Goal: Task Accomplishment & Management: Manage account settings

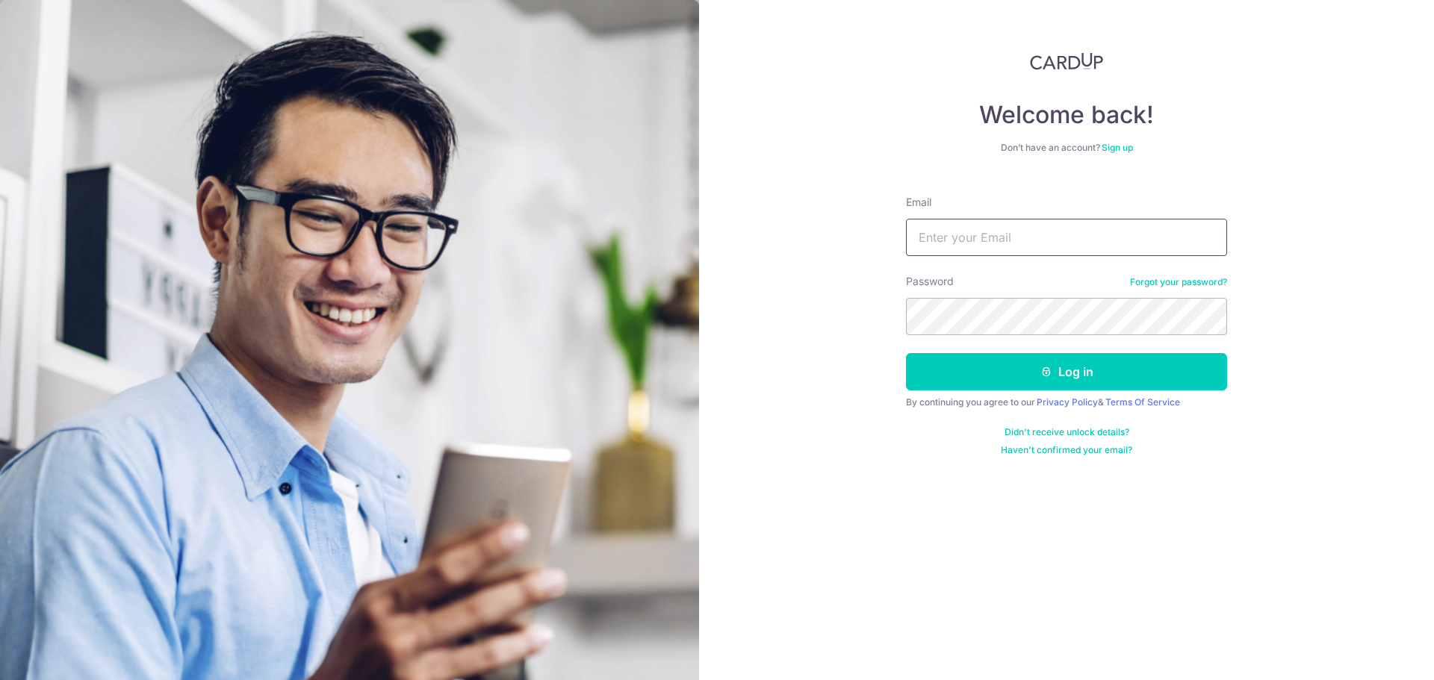
click at [988, 248] on input "Email" at bounding box center [1066, 237] width 321 height 37
type input "[EMAIL_ADDRESS][DOMAIN_NAME]"
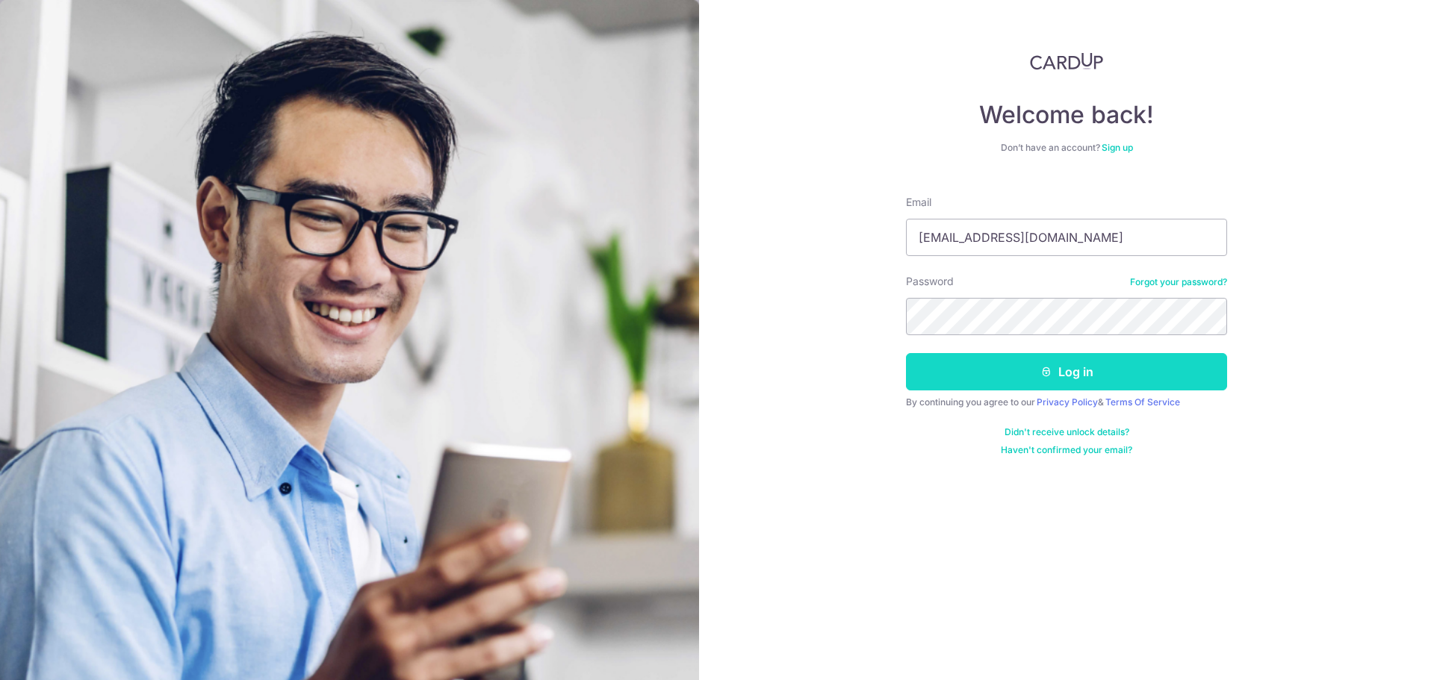
click at [1048, 373] on icon "submit" at bounding box center [1046, 372] width 12 height 12
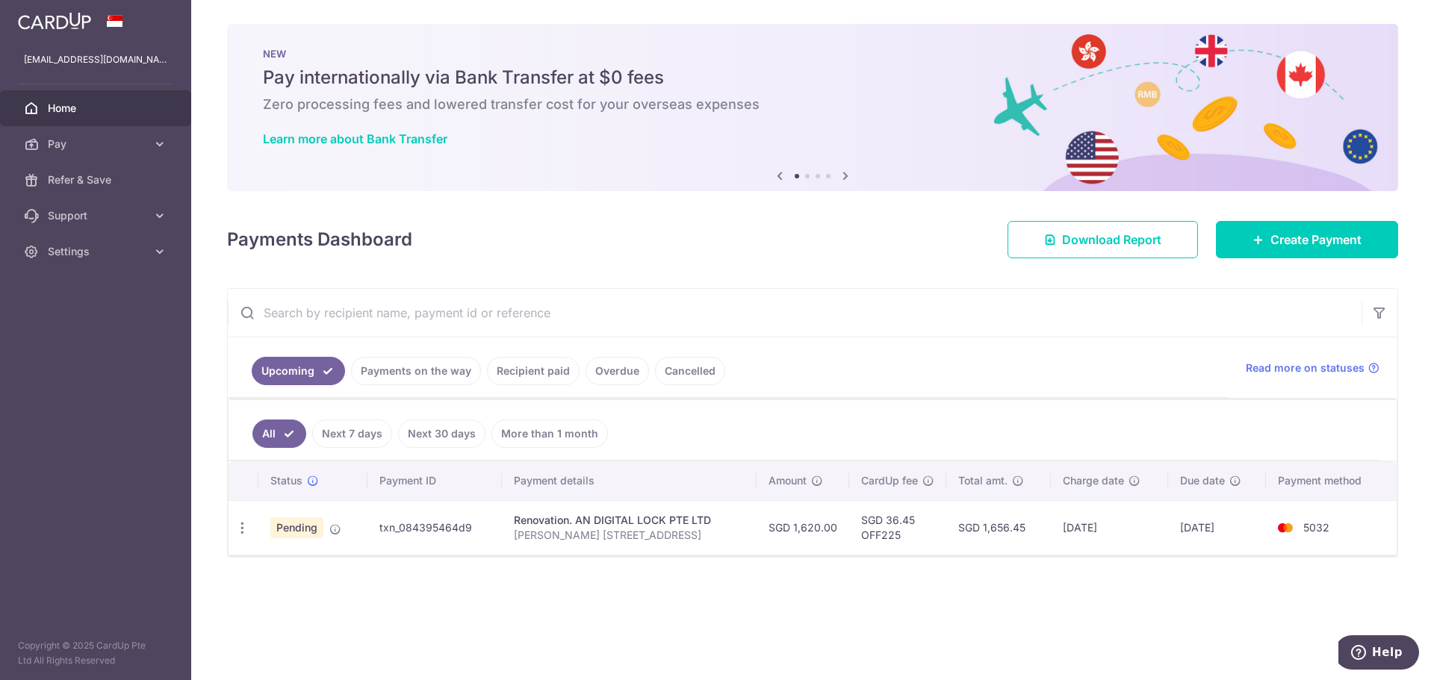
click at [435, 370] on link "Payments on the way" at bounding box center [416, 371] width 130 height 28
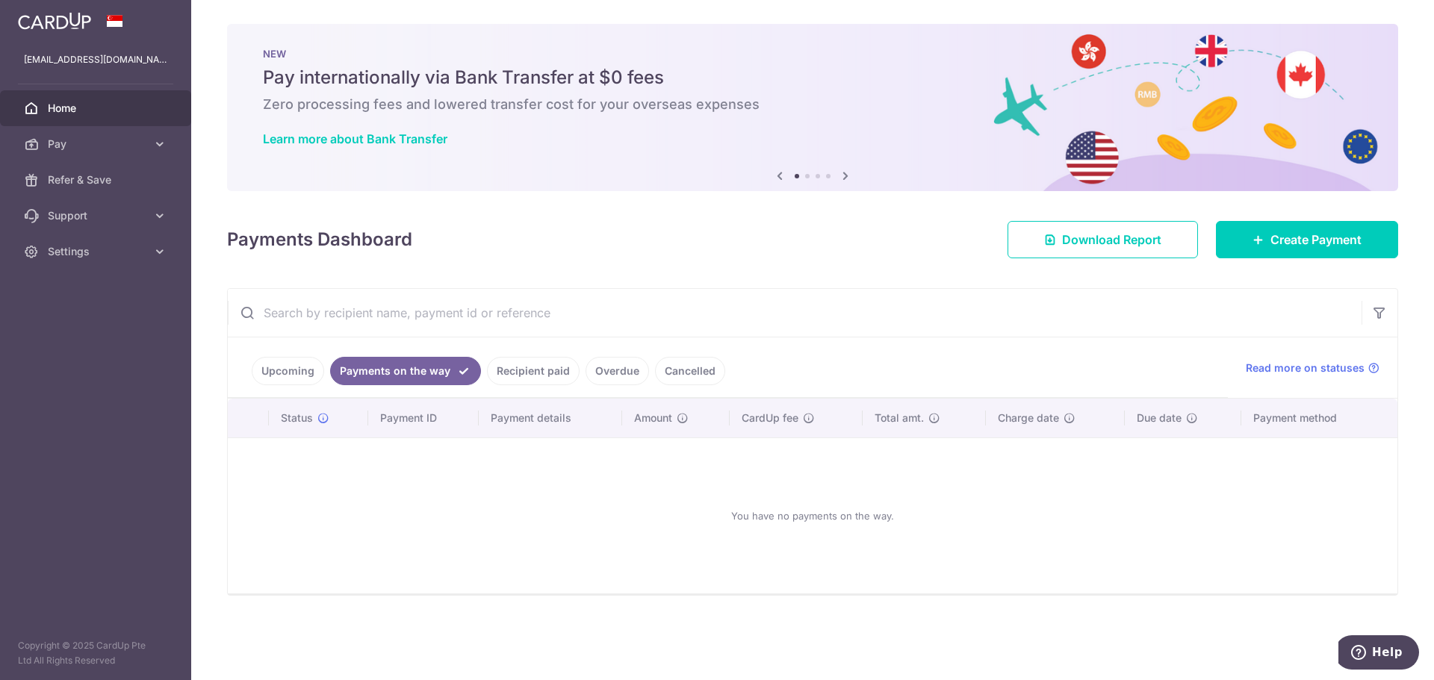
click at [282, 370] on link "Upcoming" at bounding box center [288, 371] width 72 height 28
